Goal: Information Seeking & Learning: Learn about a topic

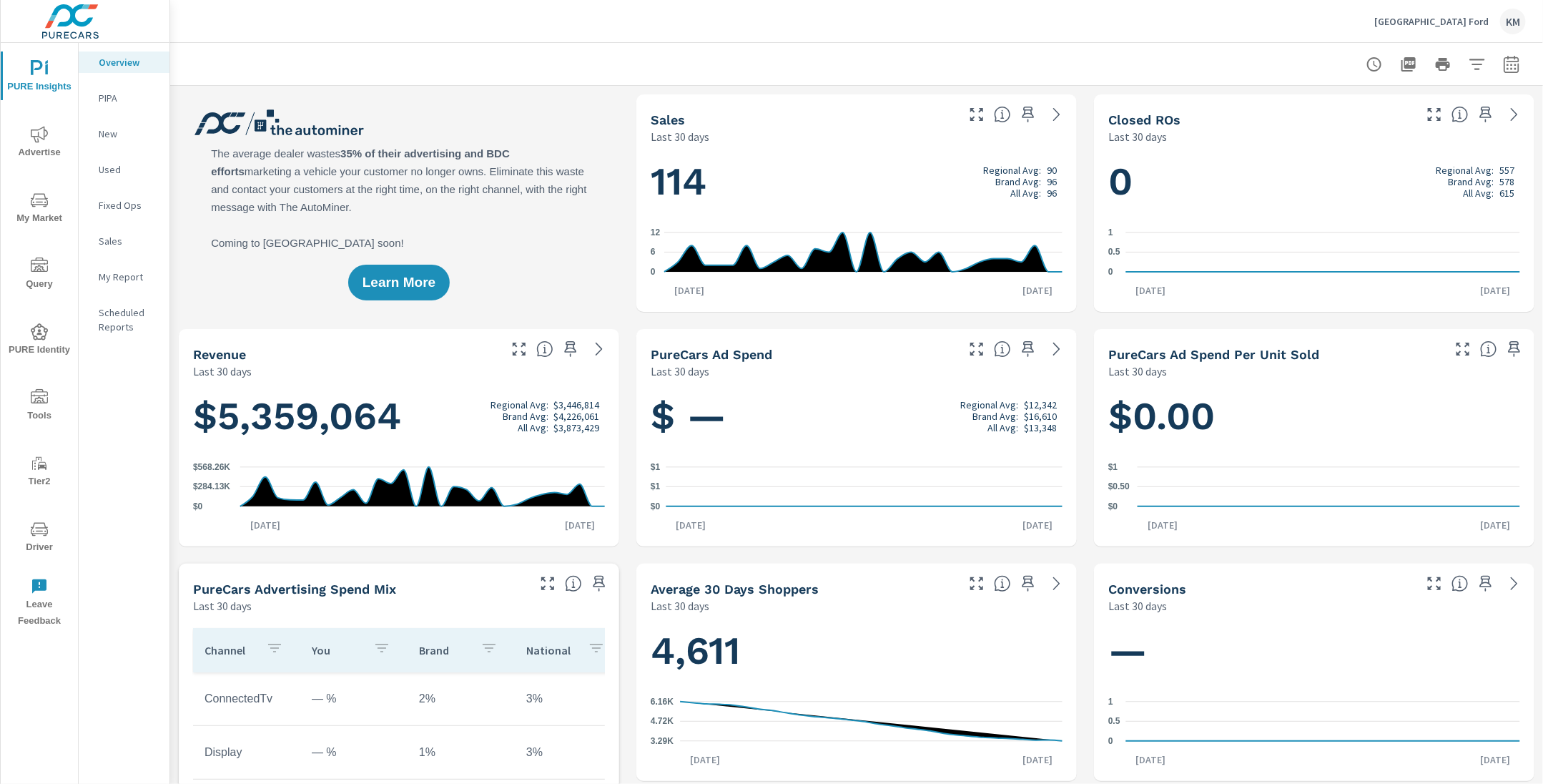
click at [45, 334] on icon "nav menu" at bounding box center [39, 332] width 17 height 17
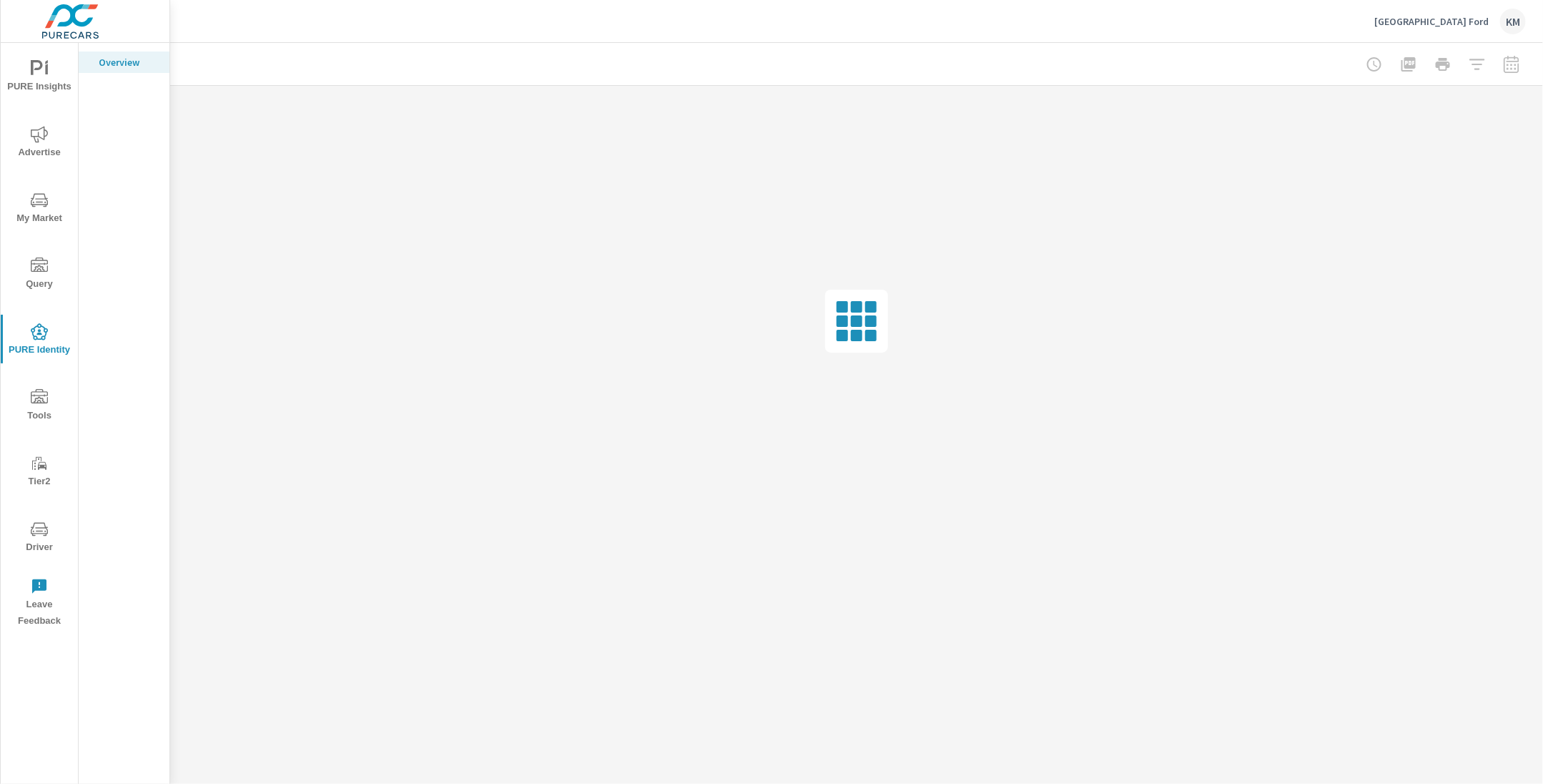
click at [237, 20] on div "[GEOGRAPHIC_DATA] KM" at bounding box center [856, 21] width 1339 height 42
click at [243, 20] on div "[GEOGRAPHIC_DATA] KM" at bounding box center [856, 21] width 1339 height 42
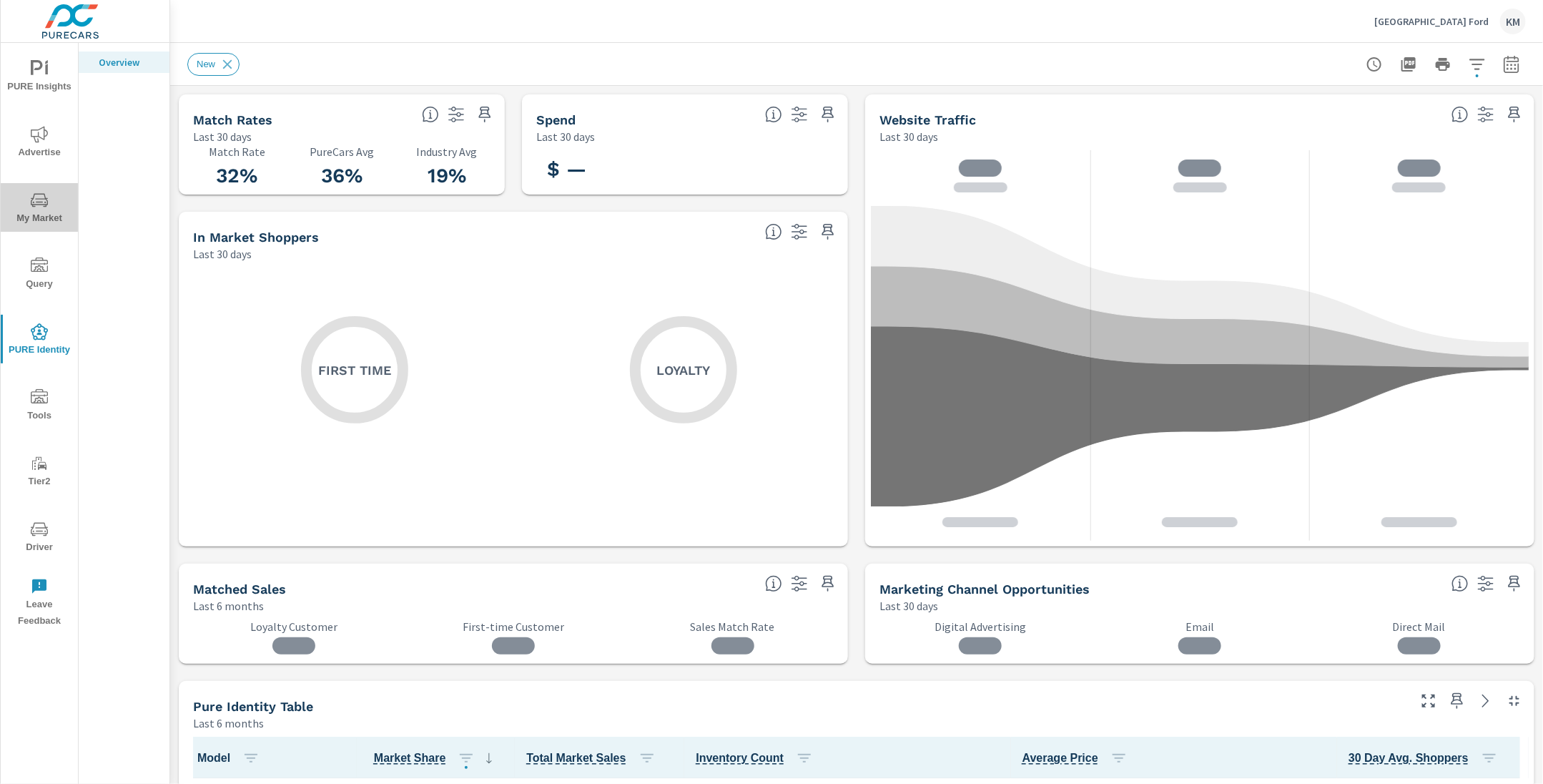
click at [33, 197] on icon "nav menu" at bounding box center [39, 200] width 17 height 17
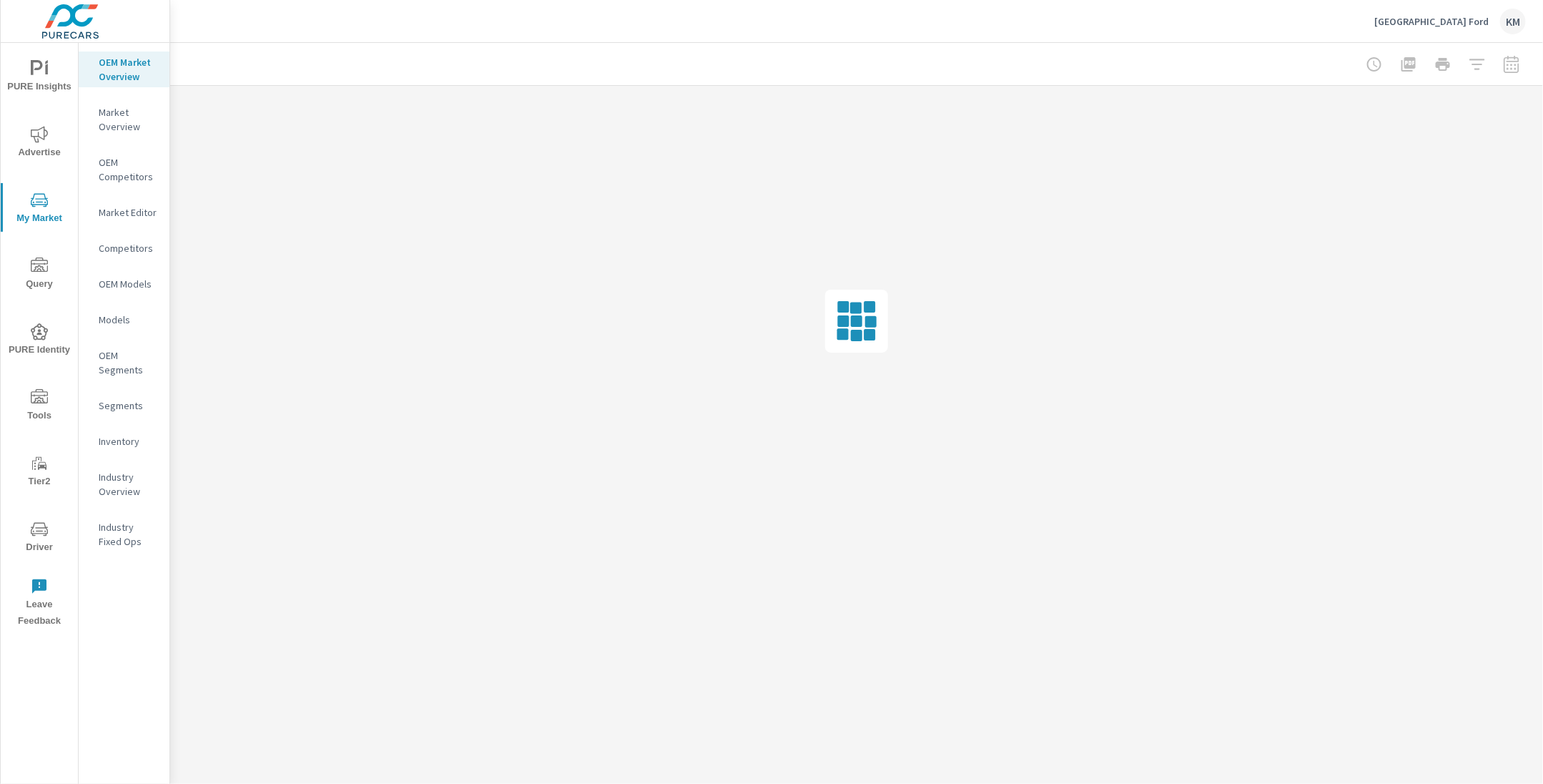
click at [242, 32] on div "[GEOGRAPHIC_DATA] KM" at bounding box center [856, 21] width 1339 height 42
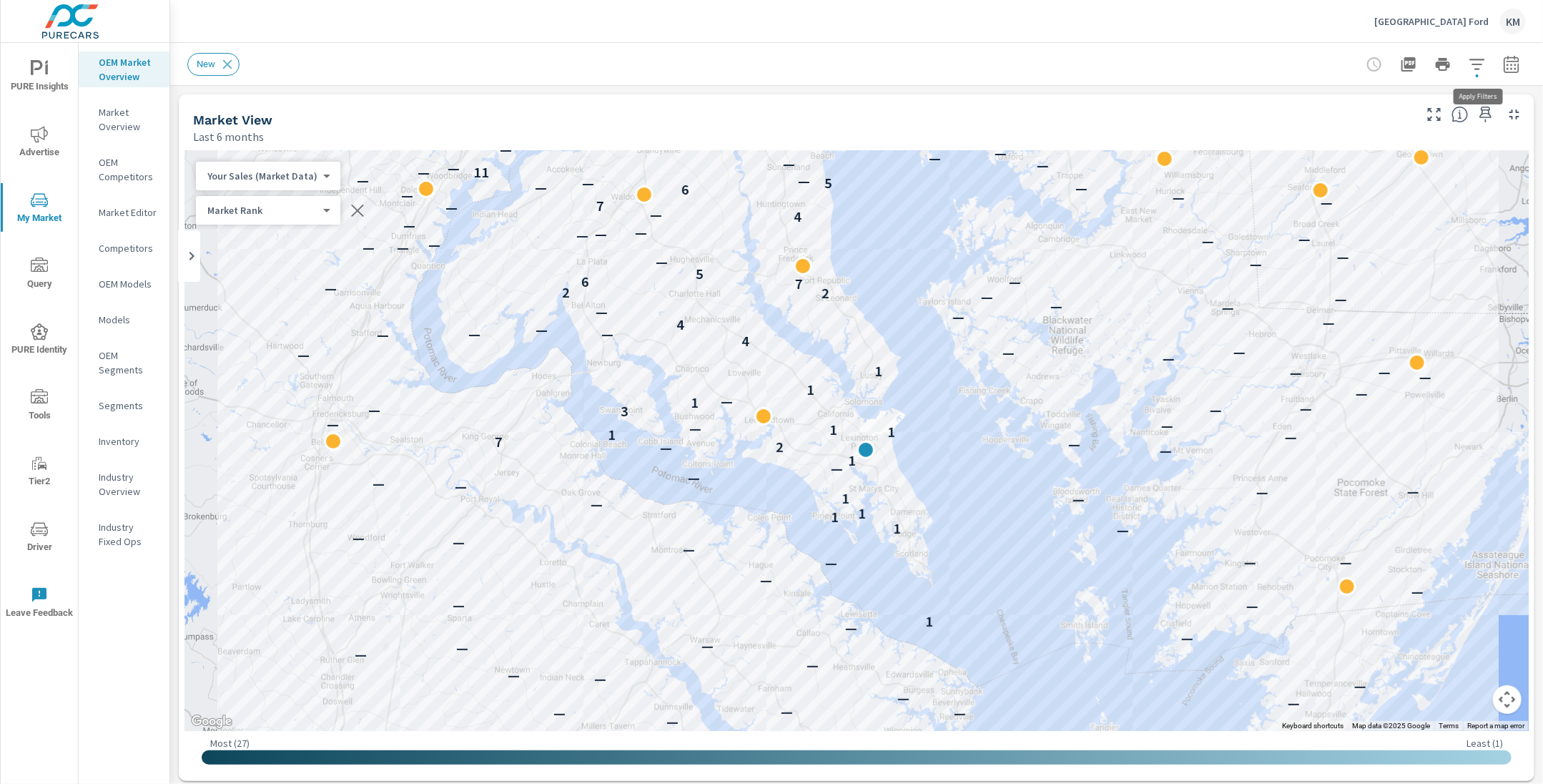
click at [1478, 64] on icon "button" at bounding box center [1477, 63] width 15 height 11
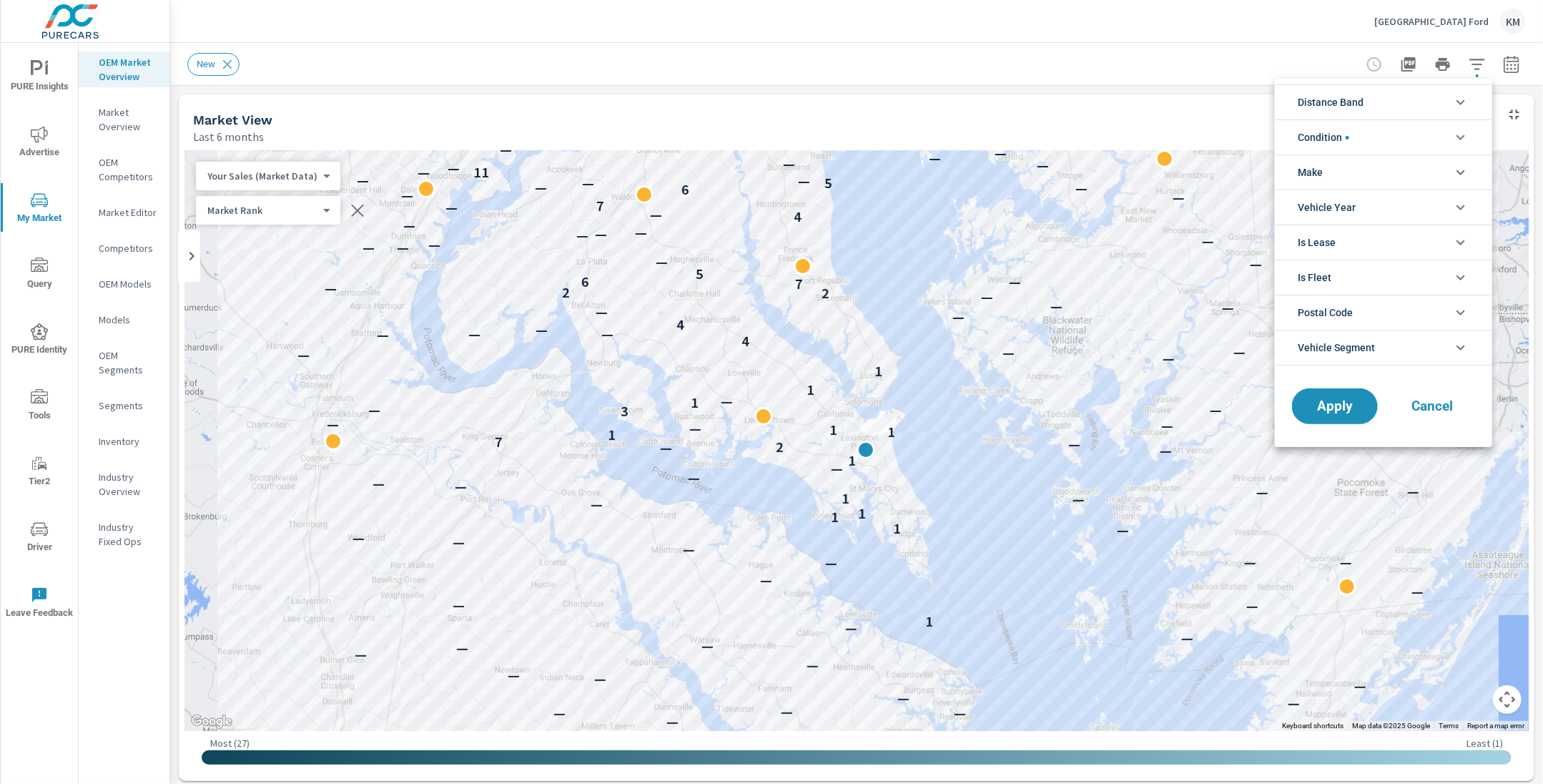
click at [1364, 103] on span "Distance Band" at bounding box center [1331, 102] width 66 height 34
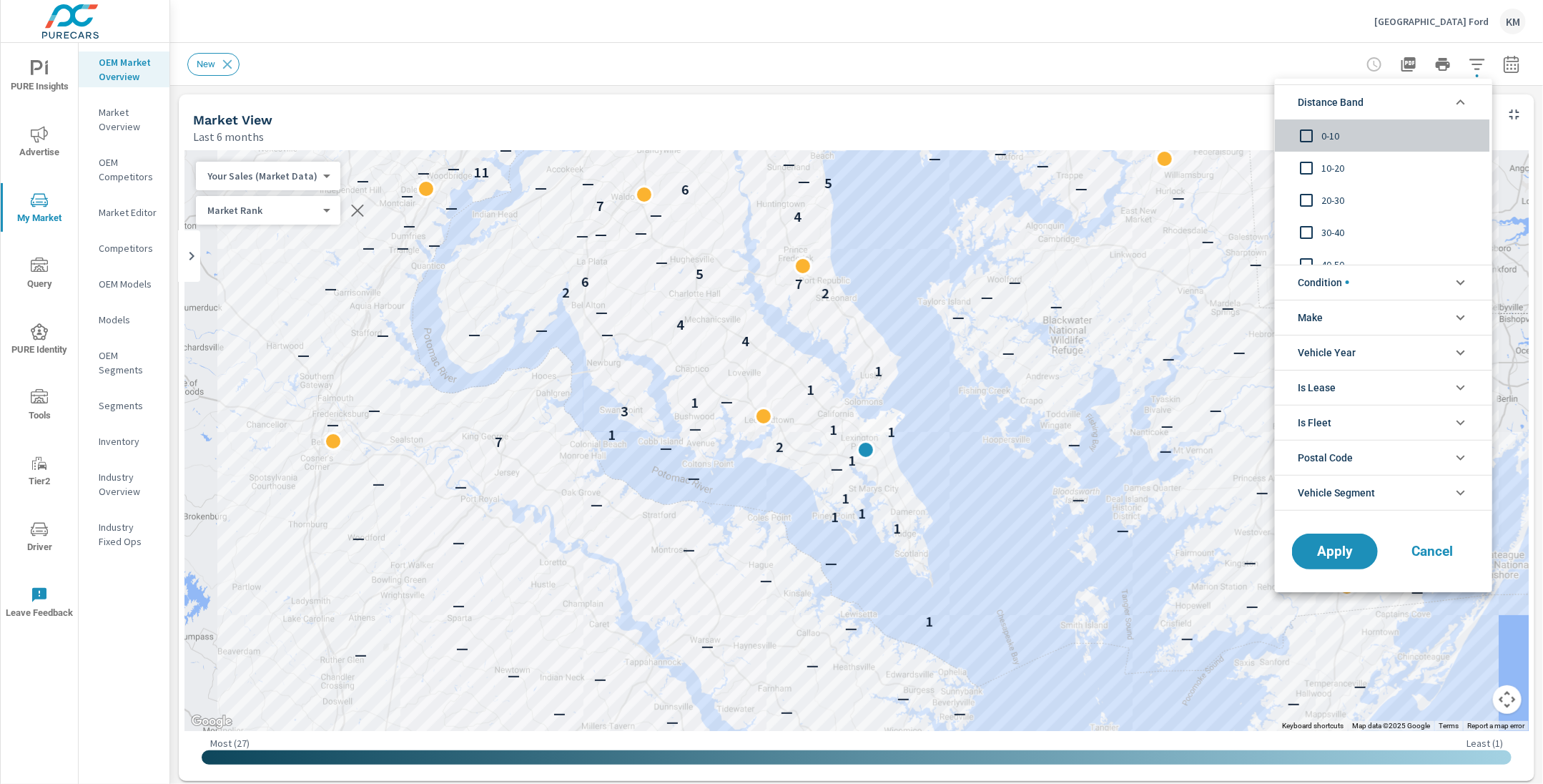
click at [1326, 136] on span "0-10" at bounding box center [1400, 136] width 157 height 17
click at [1330, 174] on span "10-20" at bounding box center [1400, 167] width 157 height 17
click at [1324, 199] on span "20-30" at bounding box center [1400, 200] width 157 height 17
click at [1346, 550] on span "Apply" at bounding box center [1335, 551] width 58 height 13
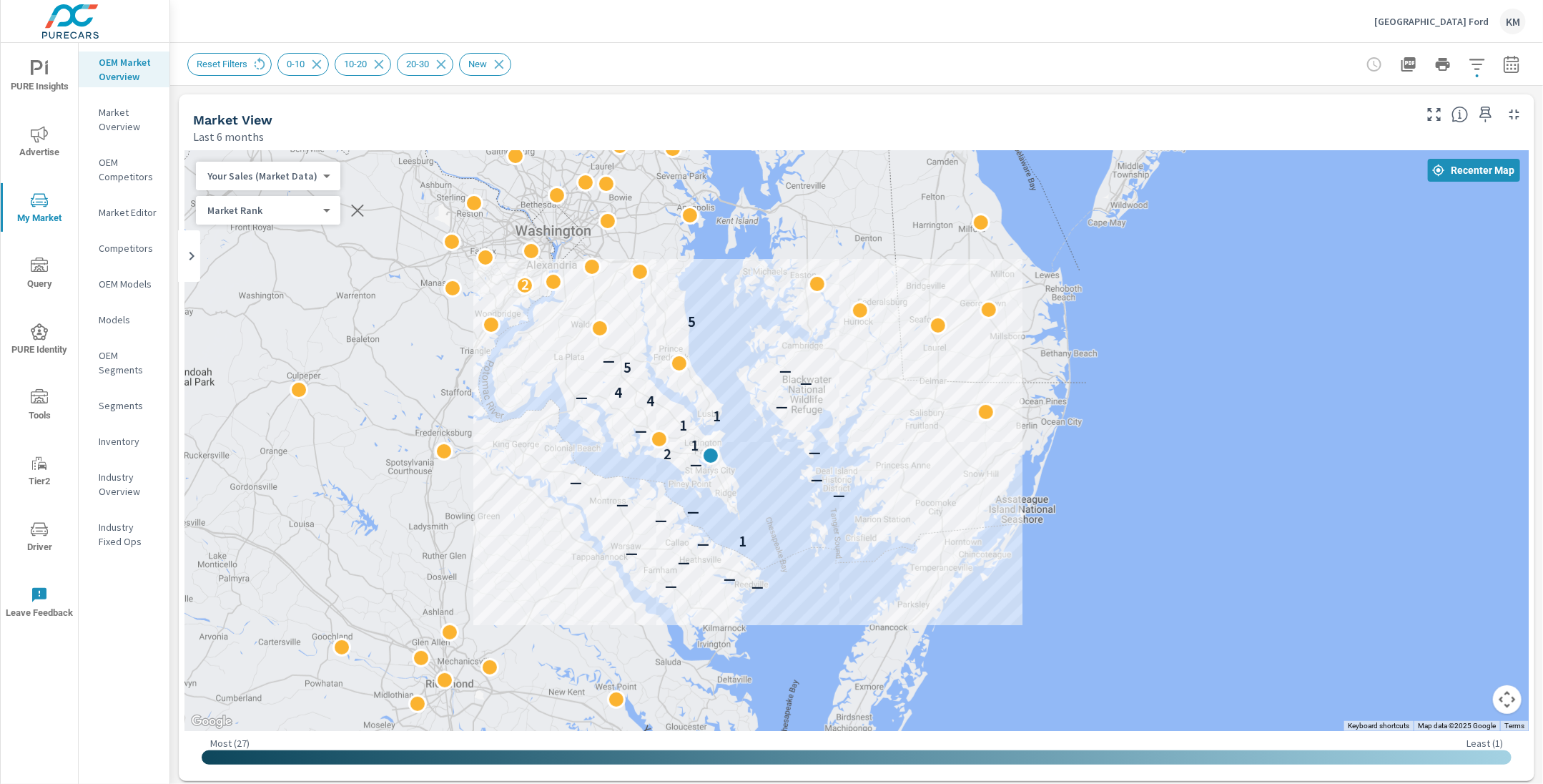
drag, startPoint x: 602, startPoint y: 457, endPoint x: 796, endPoint y: 488, distance: 196.5
click at [796, 488] on div "— — — — — — 1 — — — — — — — 2 — 1 — 1 1 — 4 — 4 — — 5 — 5 2" at bounding box center [856, 440] width 1345 height 581
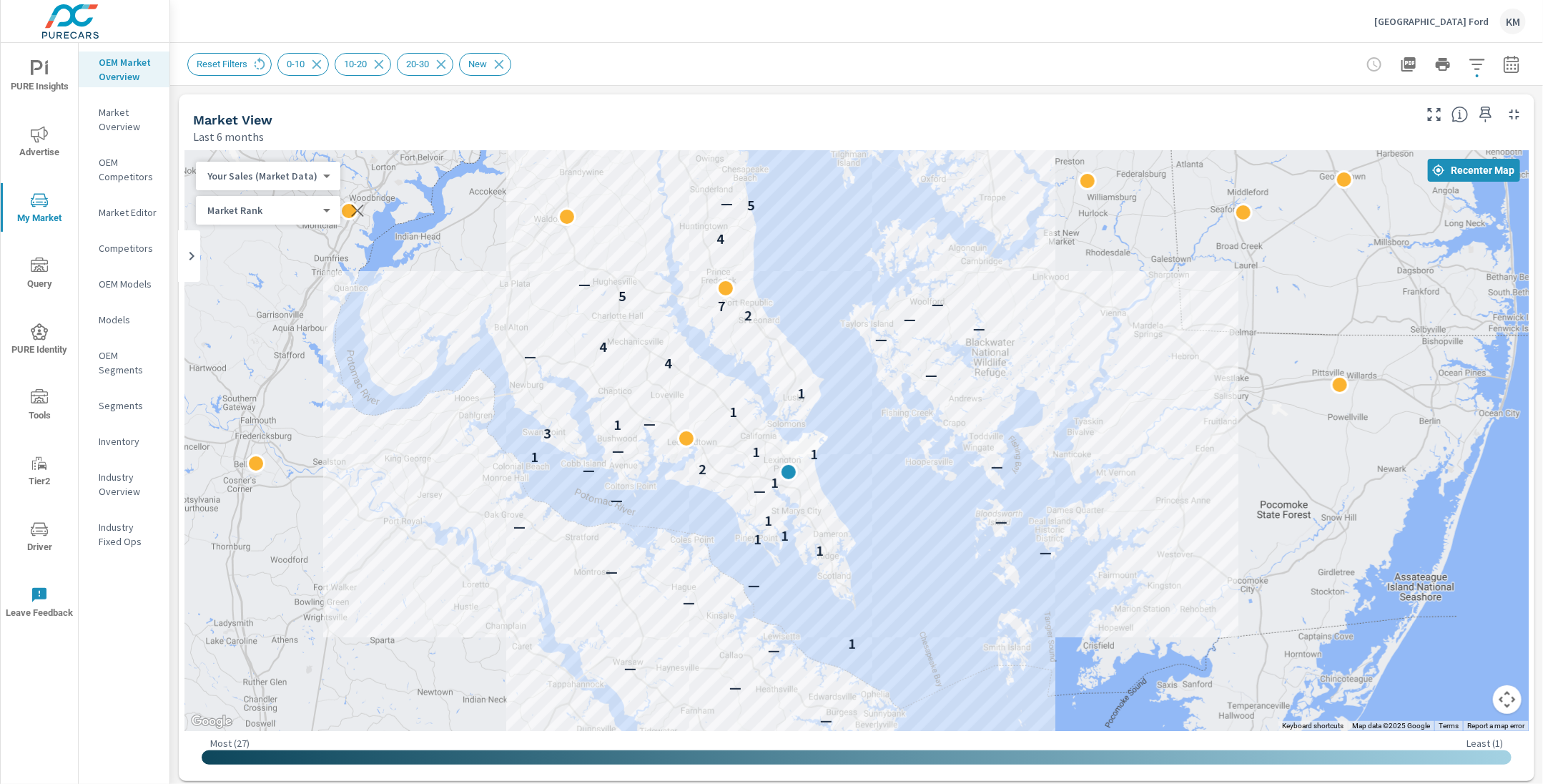
drag, startPoint x: 737, startPoint y: 463, endPoint x: 886, endPoint y: 512, distance: 156.9
click at [886, 512] on div "— — — — — — 1 — — — — 1 1 1 — — 1 — — 1 — 2 — 1 1 1 — 3 1 — 1 1 — 4 — 4 — — — 2…" at bounding box center [856, 440] width 1345 height 581
click at [1101, 110] on div "Market View Last 6 months" at bounding box center [798, 119] width 1239 height 51
click at [1510, 62] on icon "button" at bounding box center [1511, 64] width 17 height 17
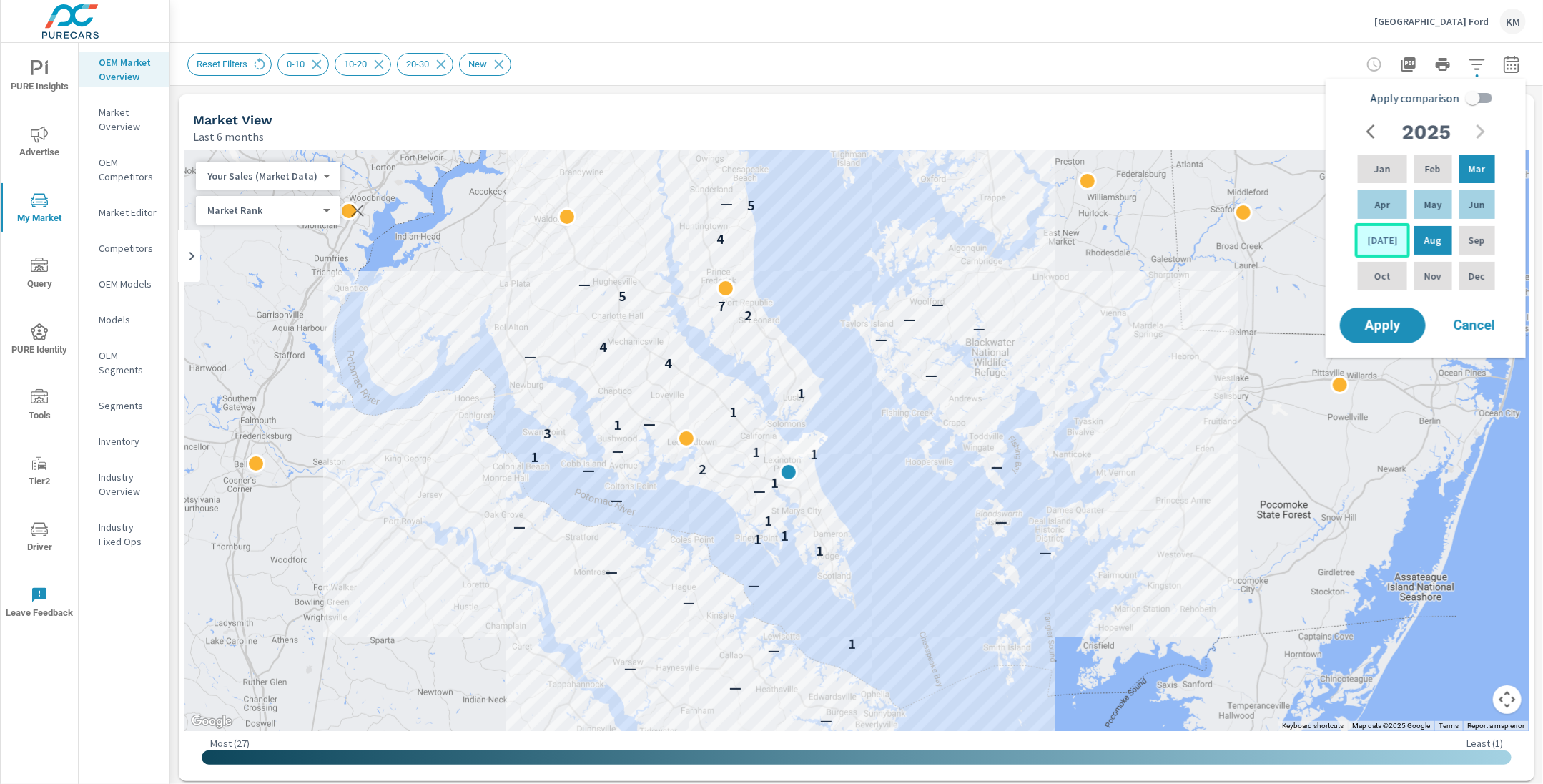
click at [1388, 240] on div "[DATE]" at bounding box center [1383, 240] width 55 height 34
click at [1426, 169] on p "Feb" at bounding box center [1433, 168] width 16 height 14
click at [1471, 98] on input "Apply comparison" at bounding box center [1473, 97] width 82 height 27
checkbox input "true"
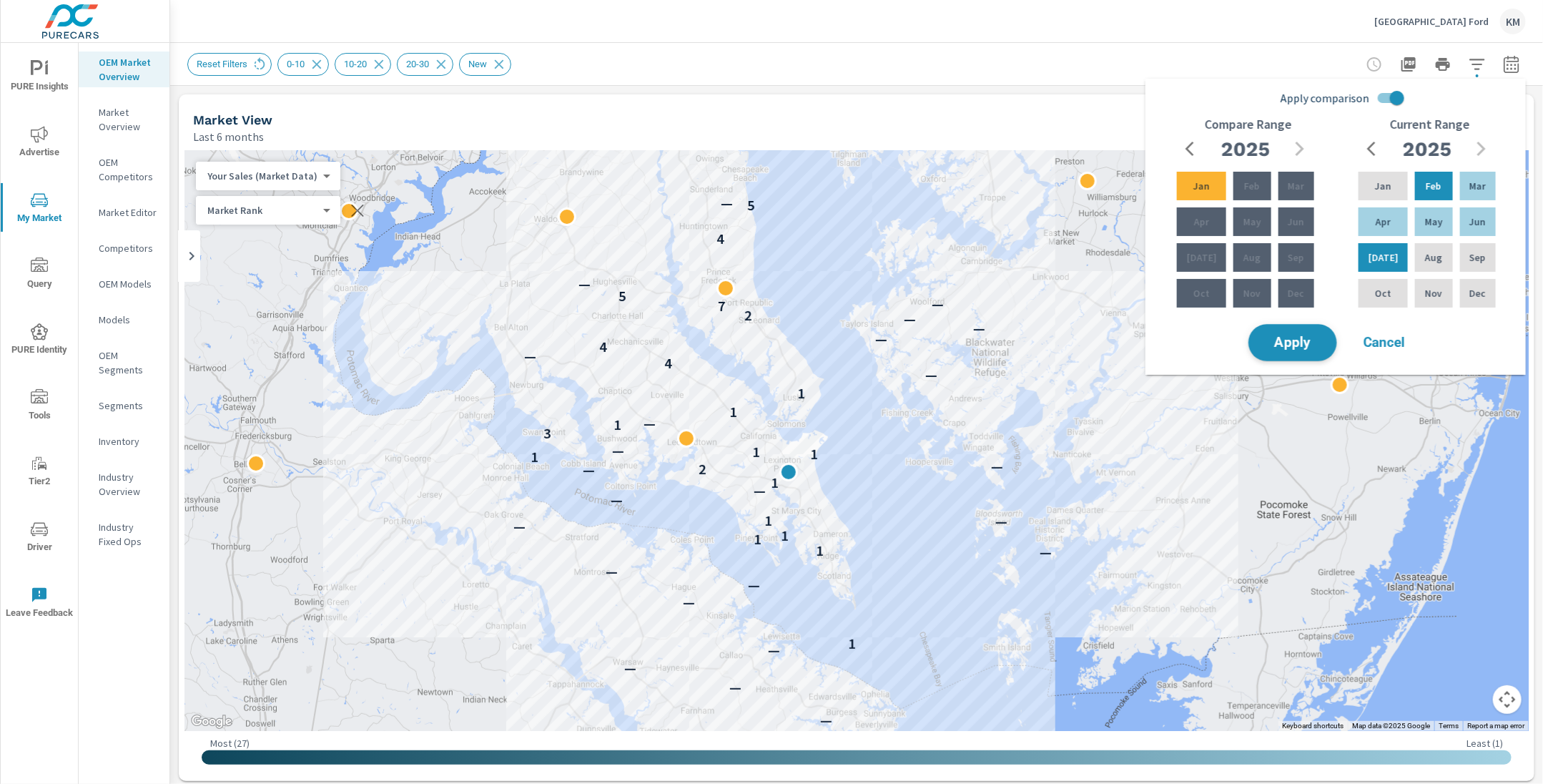
click at [1311, 356] on button "Apply" at bounding box center [1293, 342] width 88 height 37
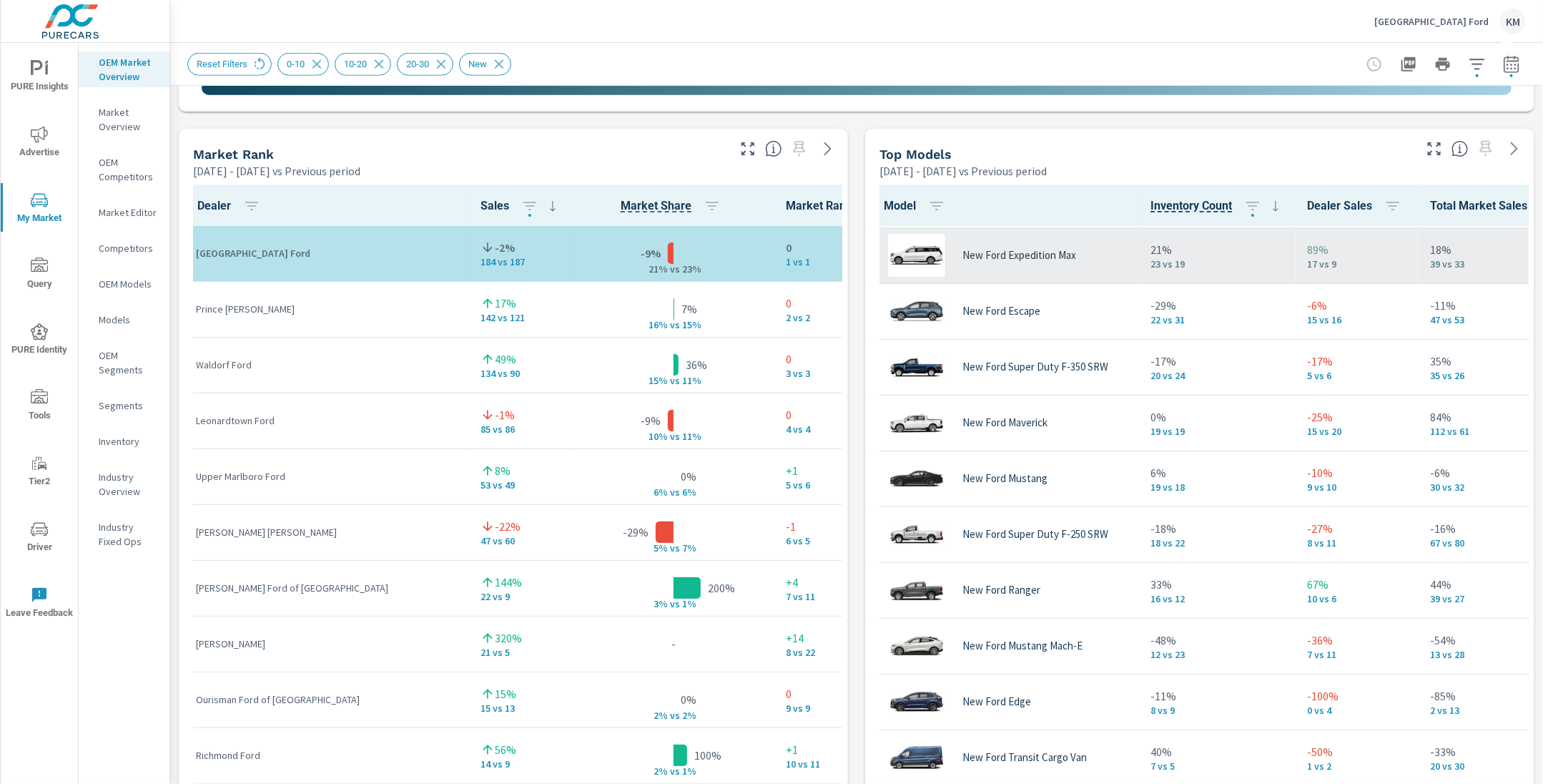
scroll to position [217, 0]
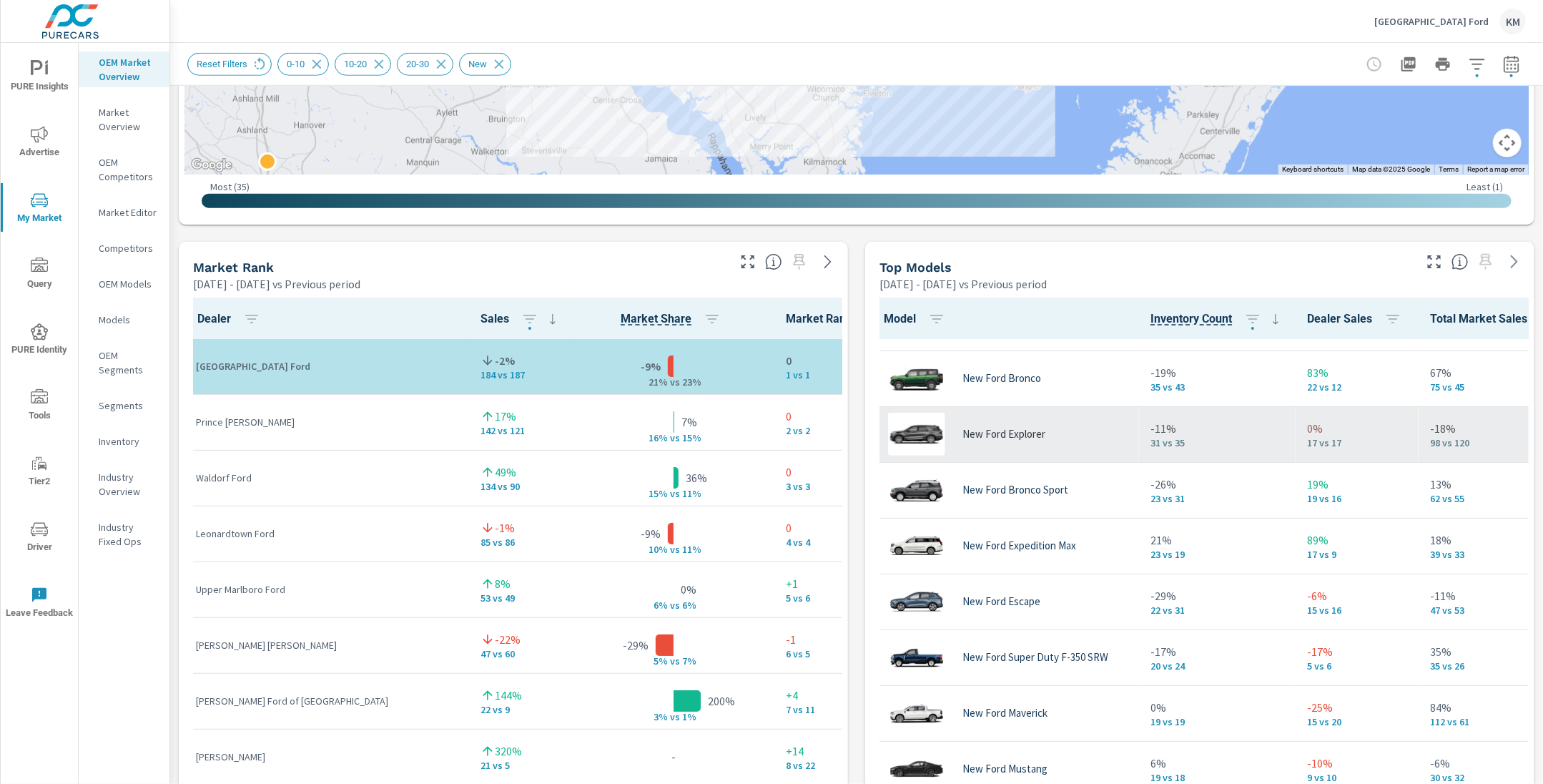
scroll to position [47, 0]
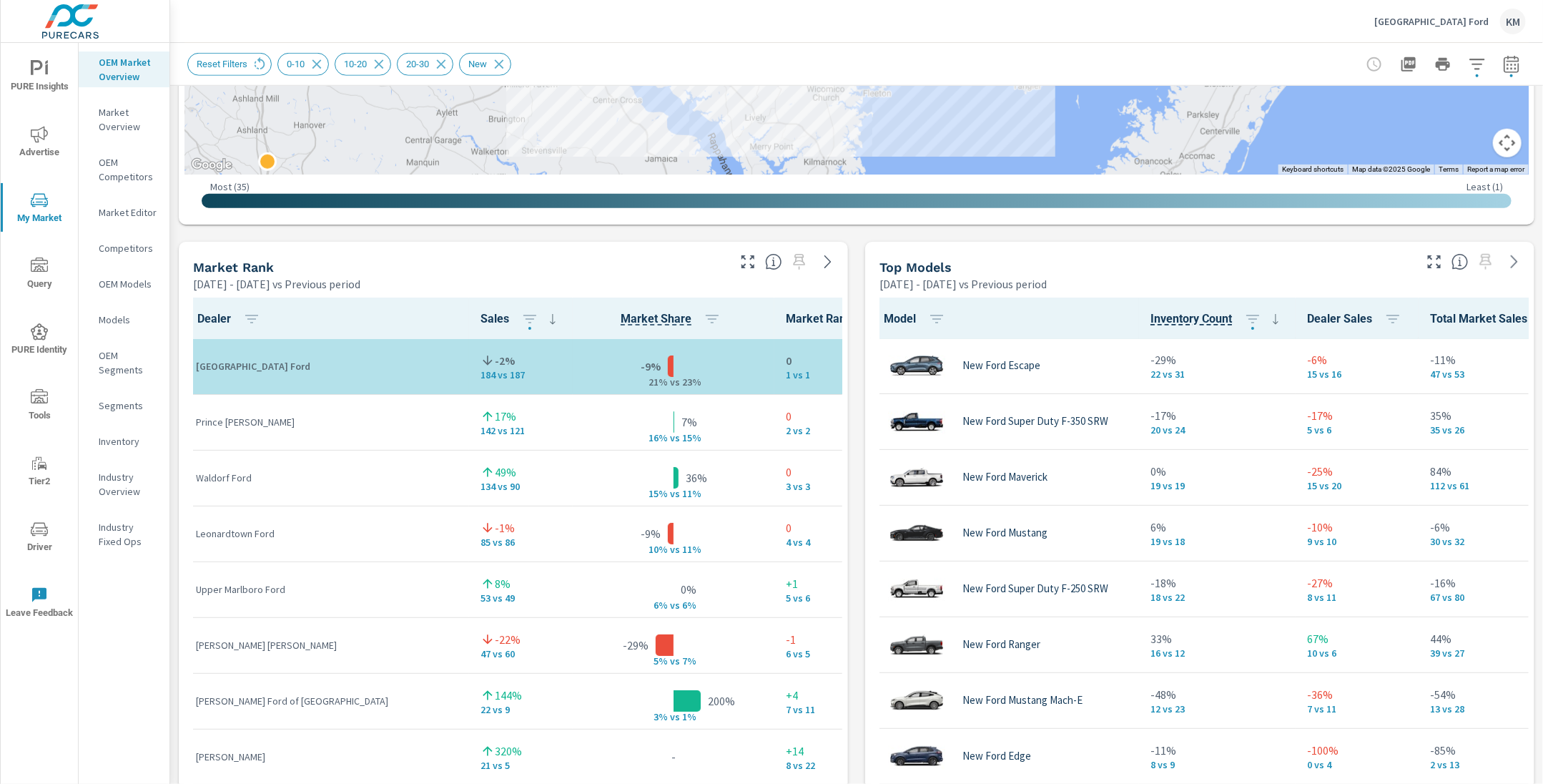
scroll to position [285, 0]
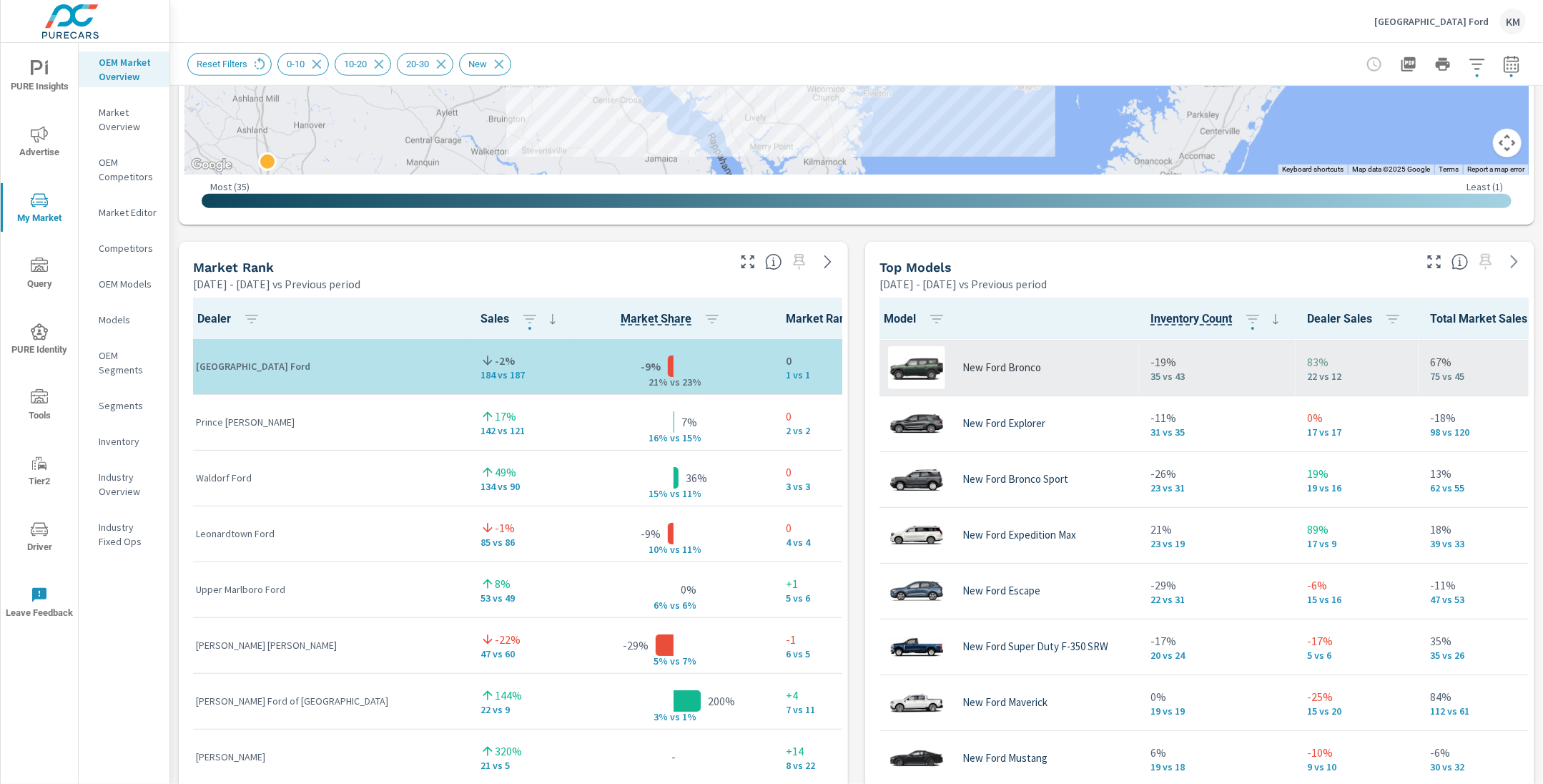
scroll to position [63, 0]
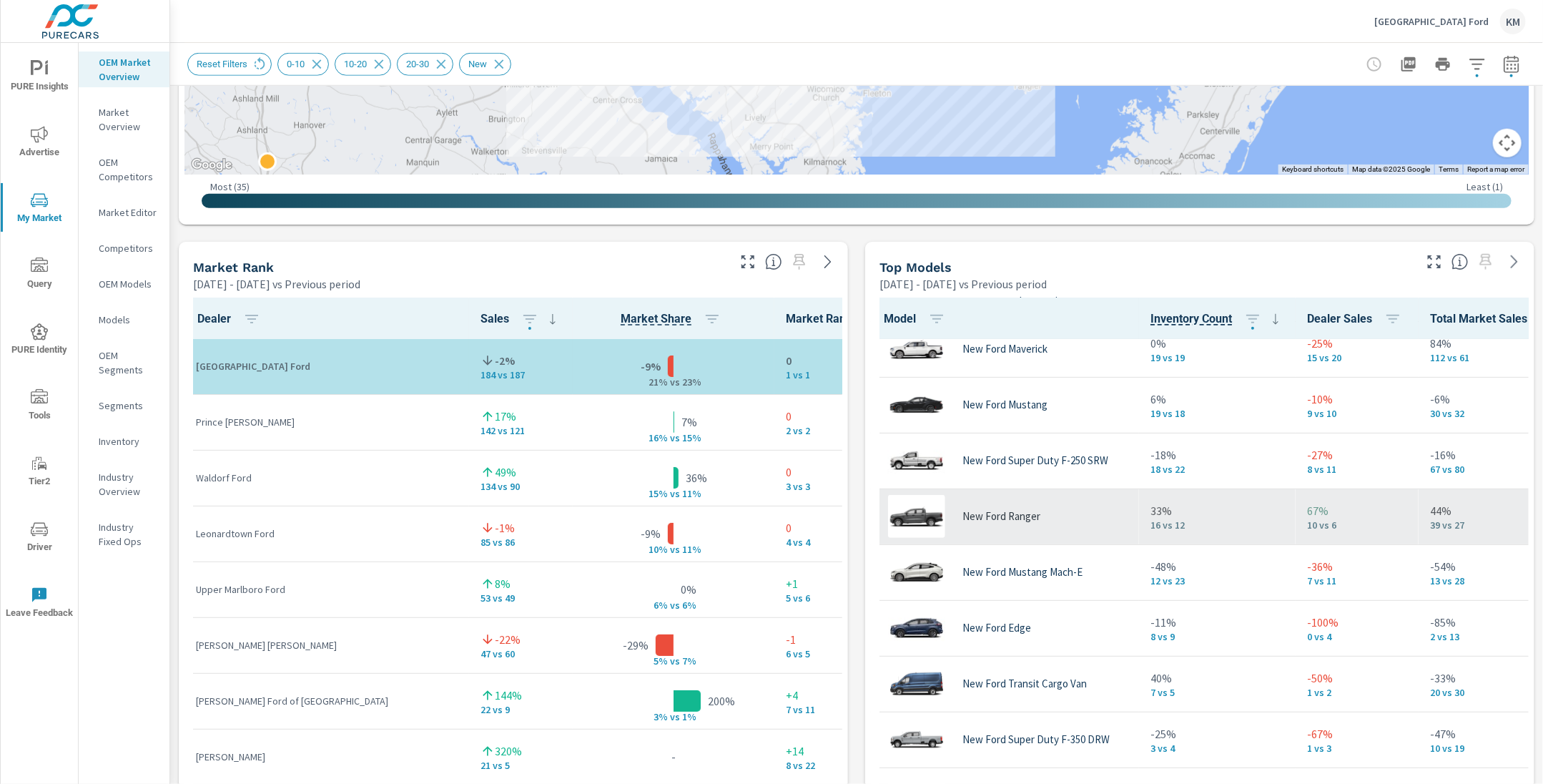
scroll to position [422, 0]
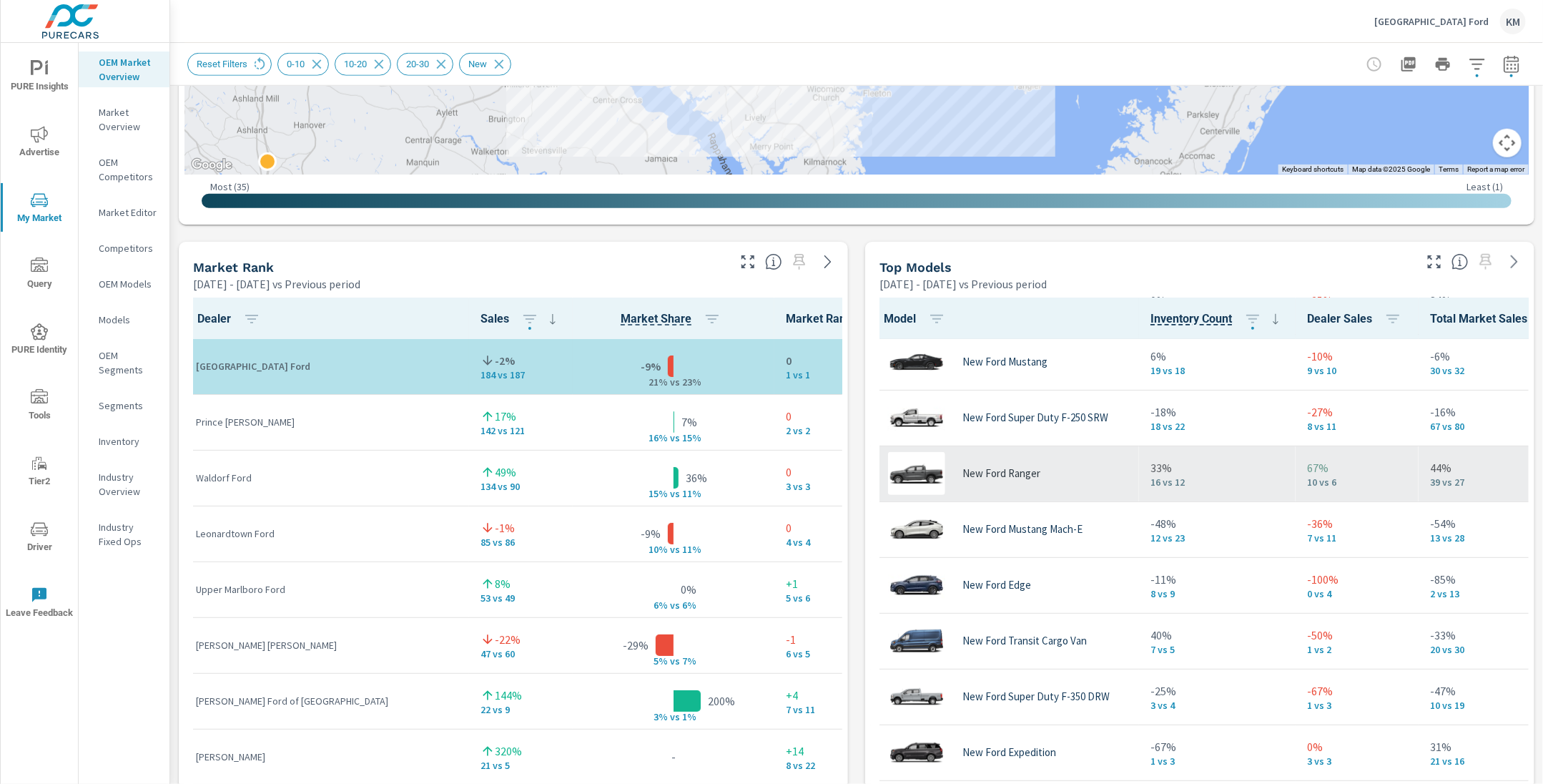
scroll to position [457, 0]
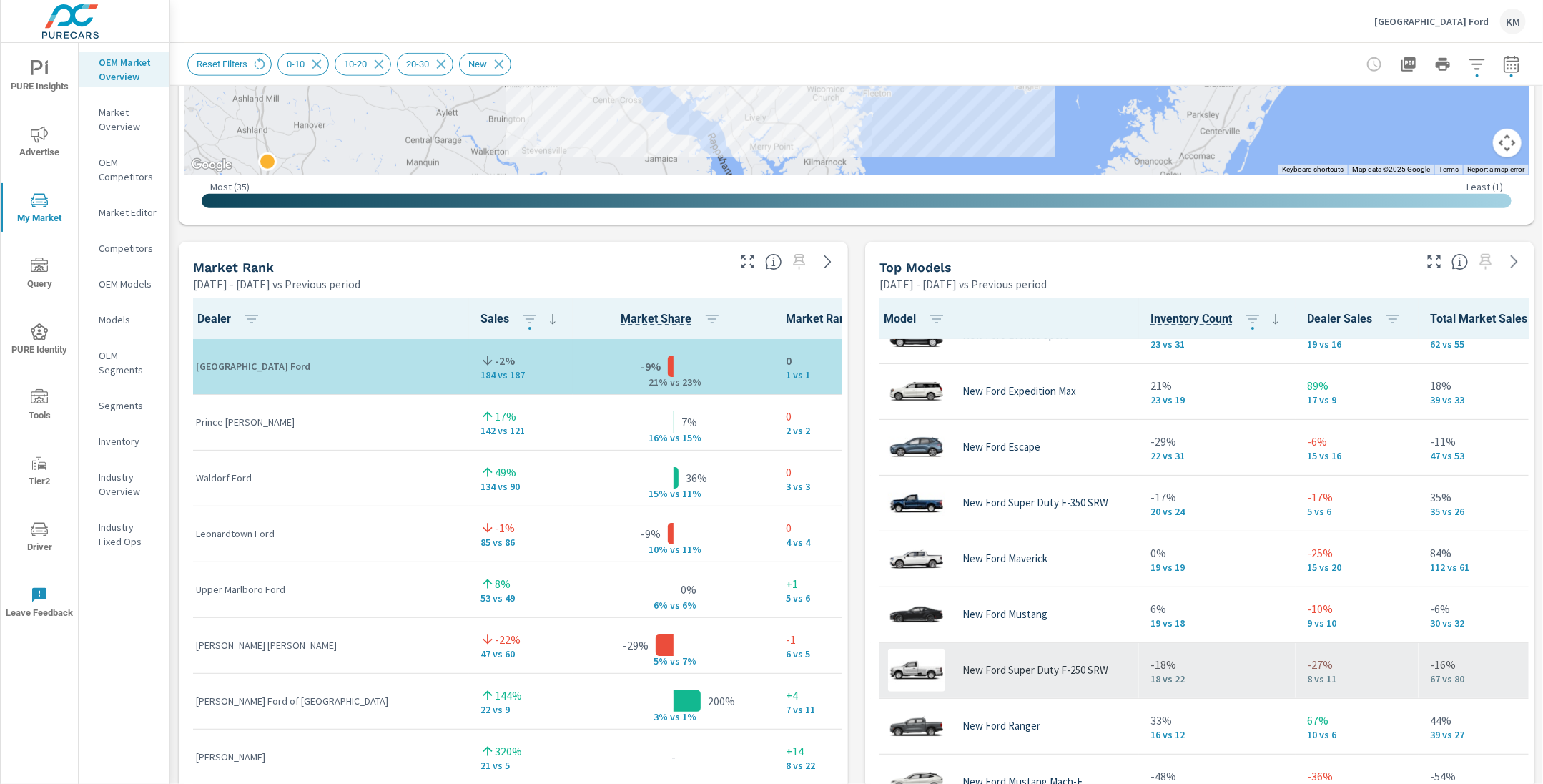
scroll to position [187, 0]
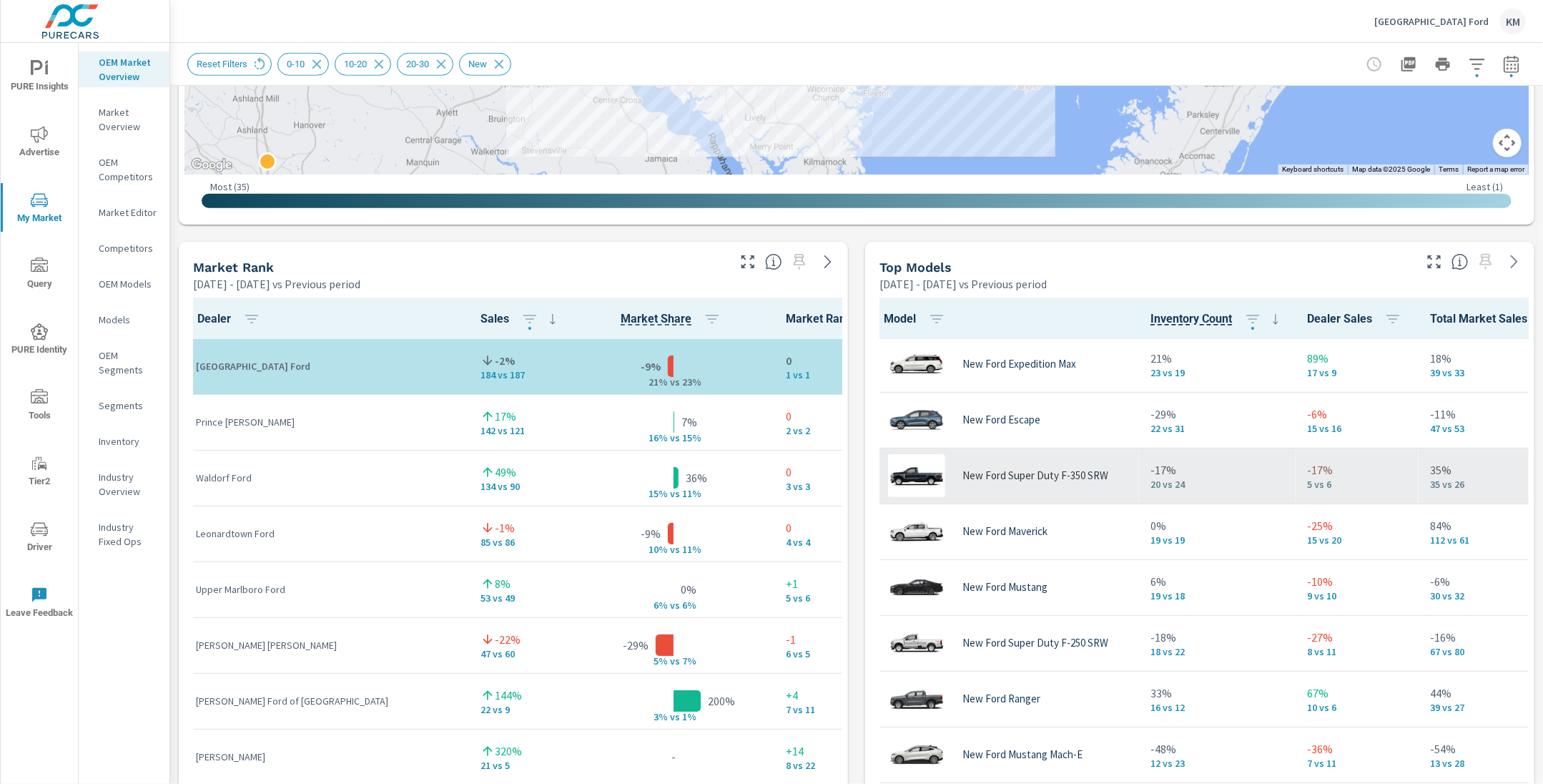
scroll to position [227, 0]
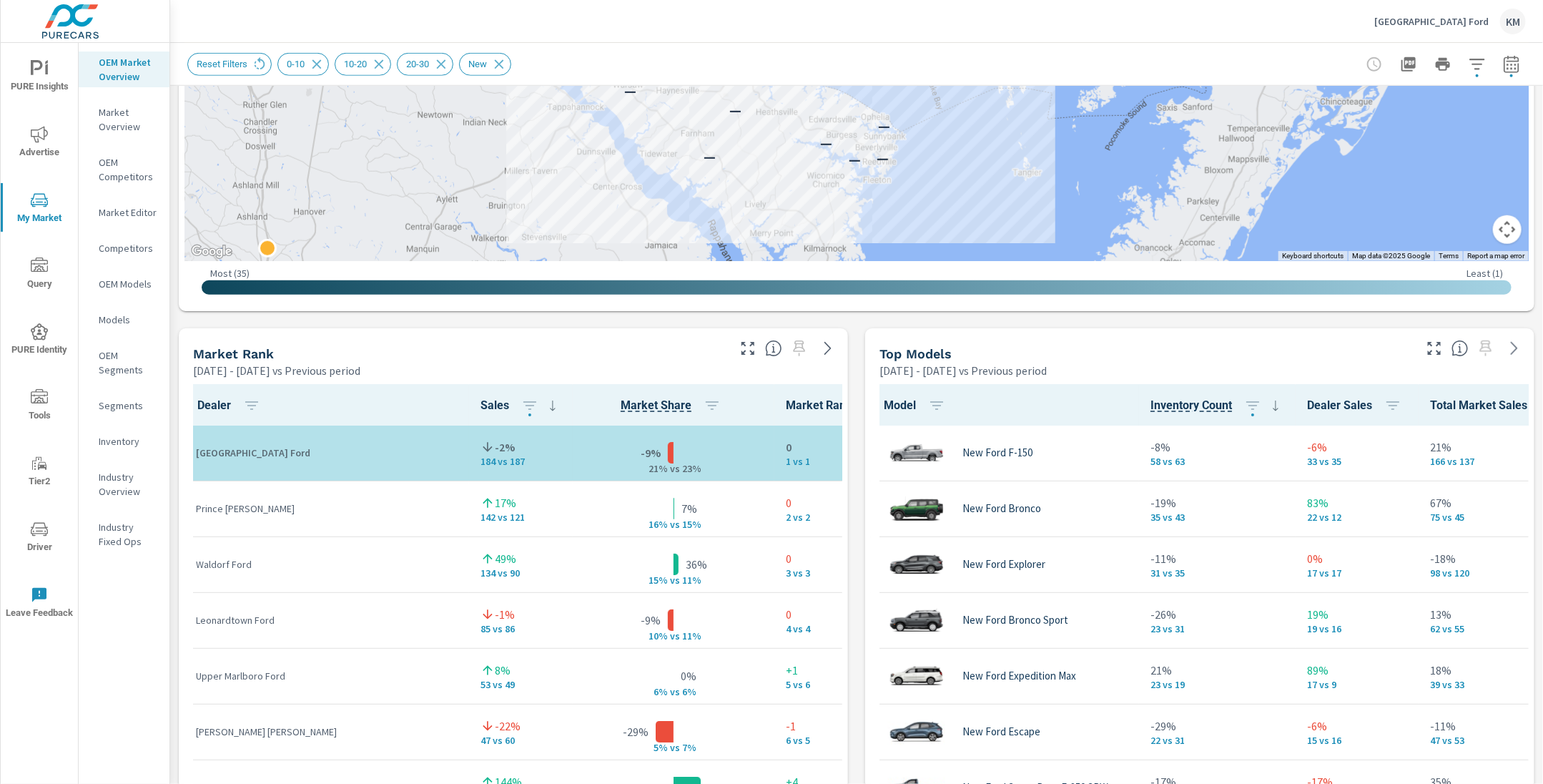
scroll to position [724, 0]
